Goal: Transaction & Acquisition: Purchase product/service

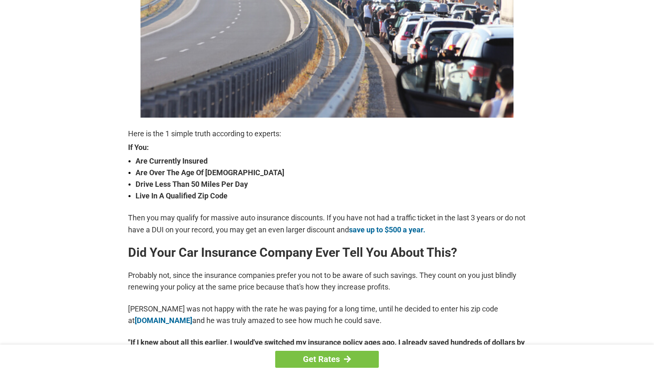
scroll to position [210, 0]
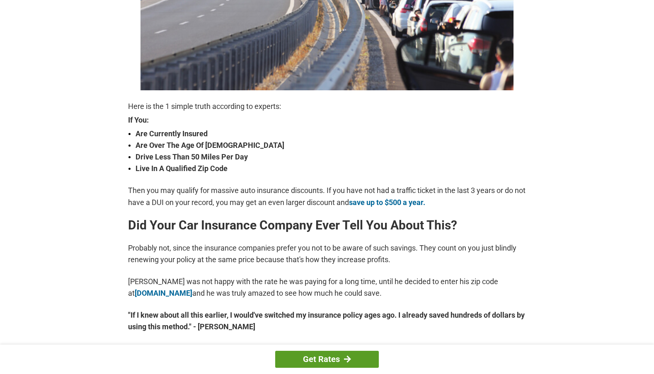
click at [319, 355] on link "Get Rates" at bounding box center [327, 359] width 104 height 17
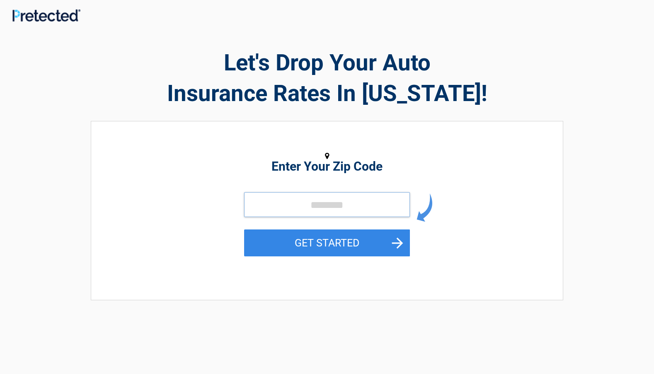
click at [304, 198] on input "tel" at bounding box center [327, 204] width 166 height 25
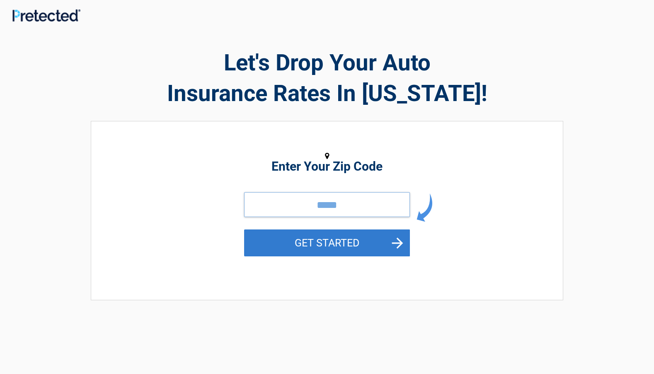
type input "*****"
click at [316, 237] on button "GET STARTED" at bounding box center [327, 243] width 166 height 27
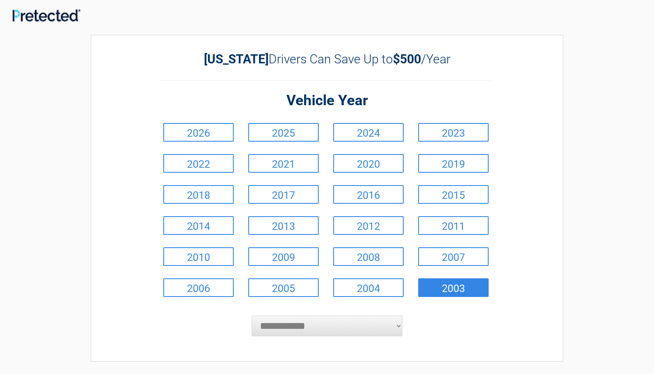
click at [458, 290] on link "2003" at bounding box center [453, 288] width 70 height 19
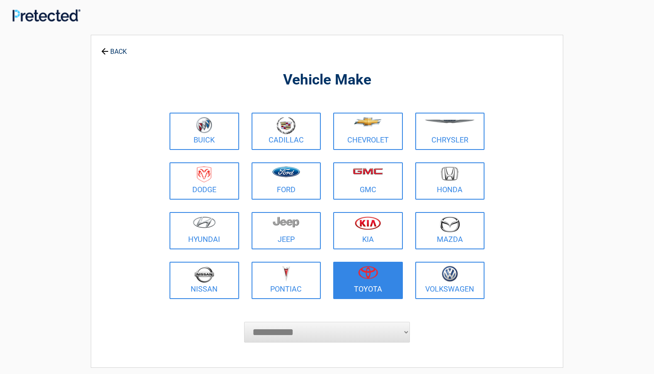
click at [368, 279] on figure at bounding box center [368, 275] width 60 height 19
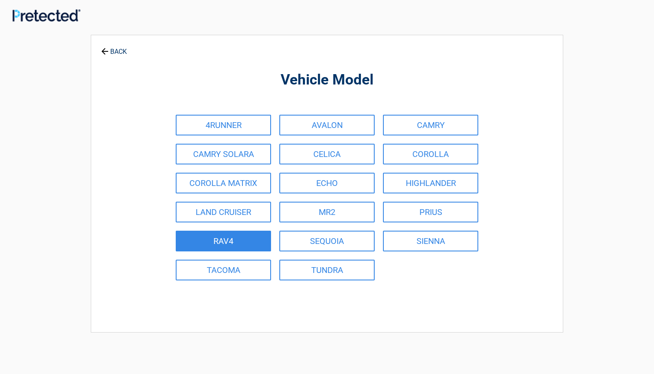
click at [216, 236] on link "RAV4" at bounding box center [223, 241] width 95 height 21
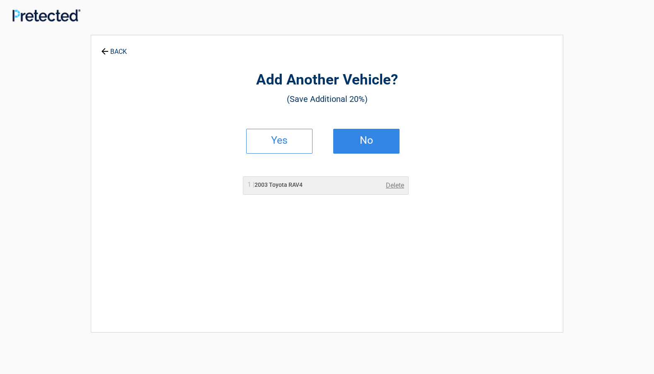
click at [353, 136] on link "No" at bounding box center [366, 141] width 66 height 25
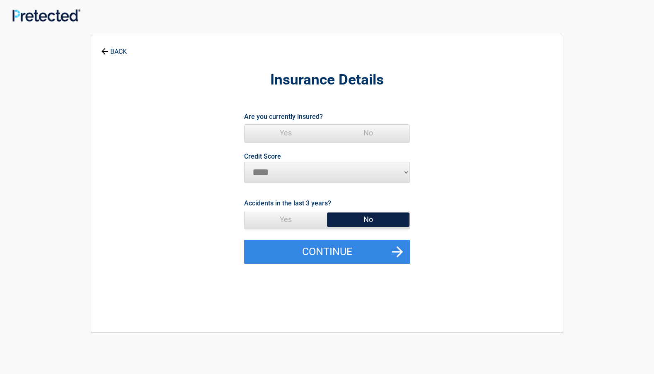
click at [282, 135] on span "Yes" at bounding box center [286, 133] width 83 height 17
